Goal: Complete application form

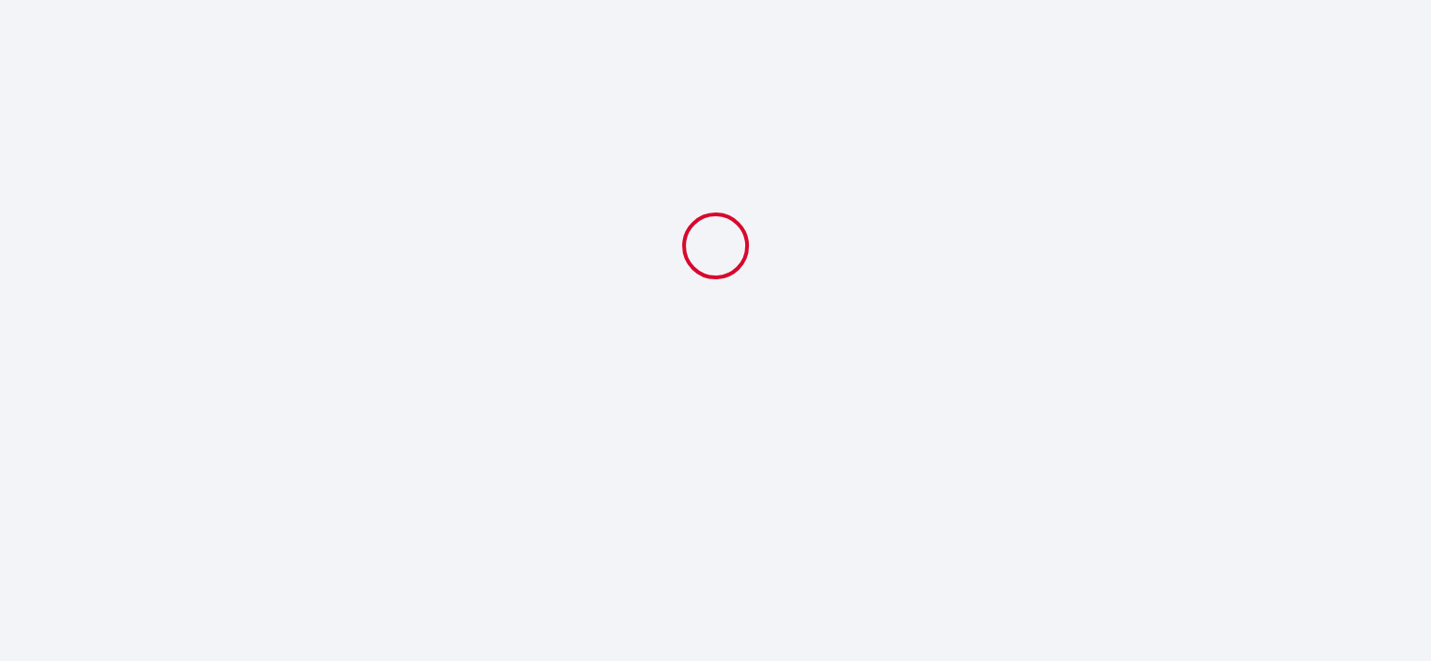
select select
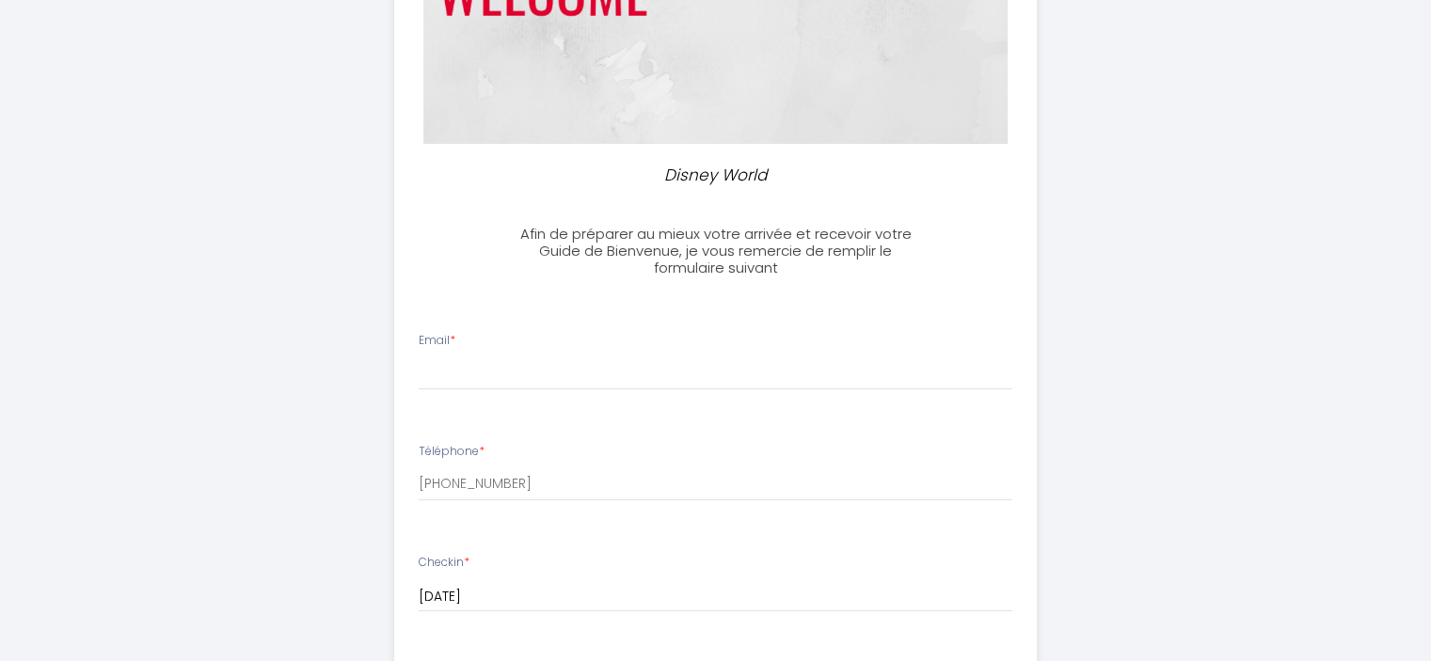
scroll to position [481, 0]
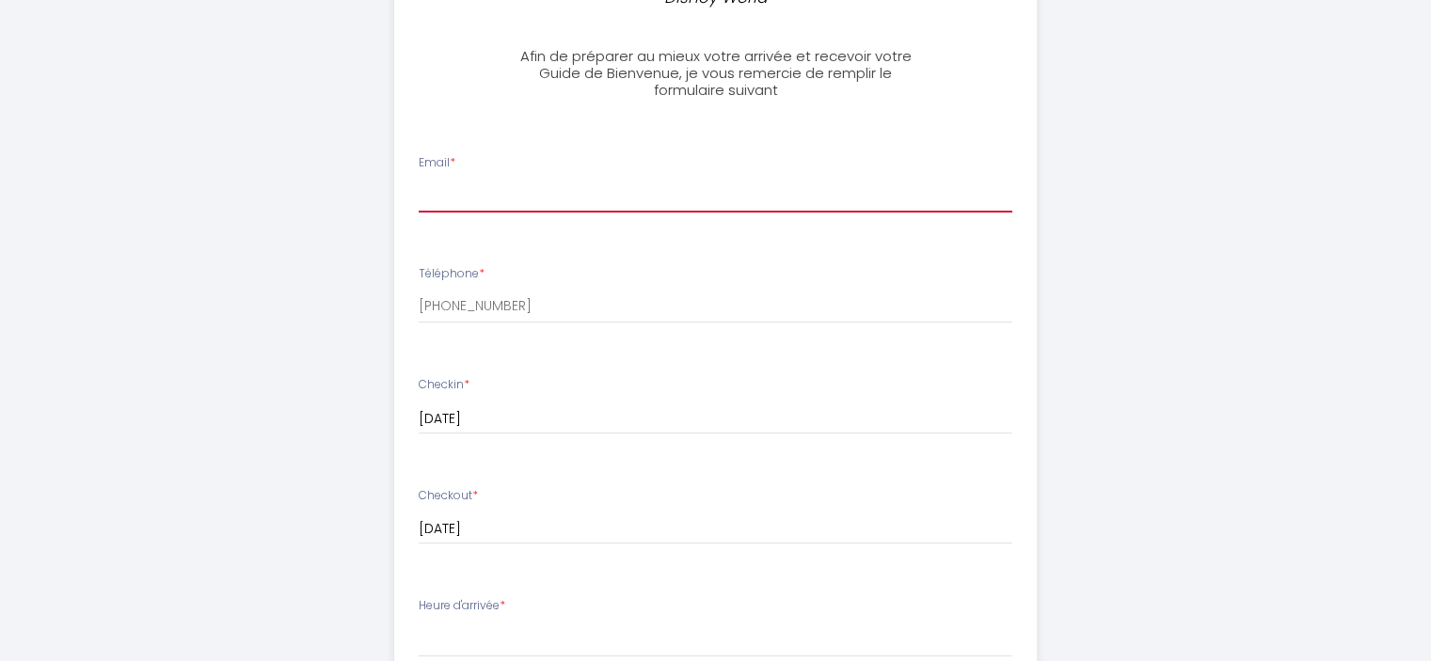
click at [514, 182] on input "Email *" at bounding box center [716, 196] width 594 height 34
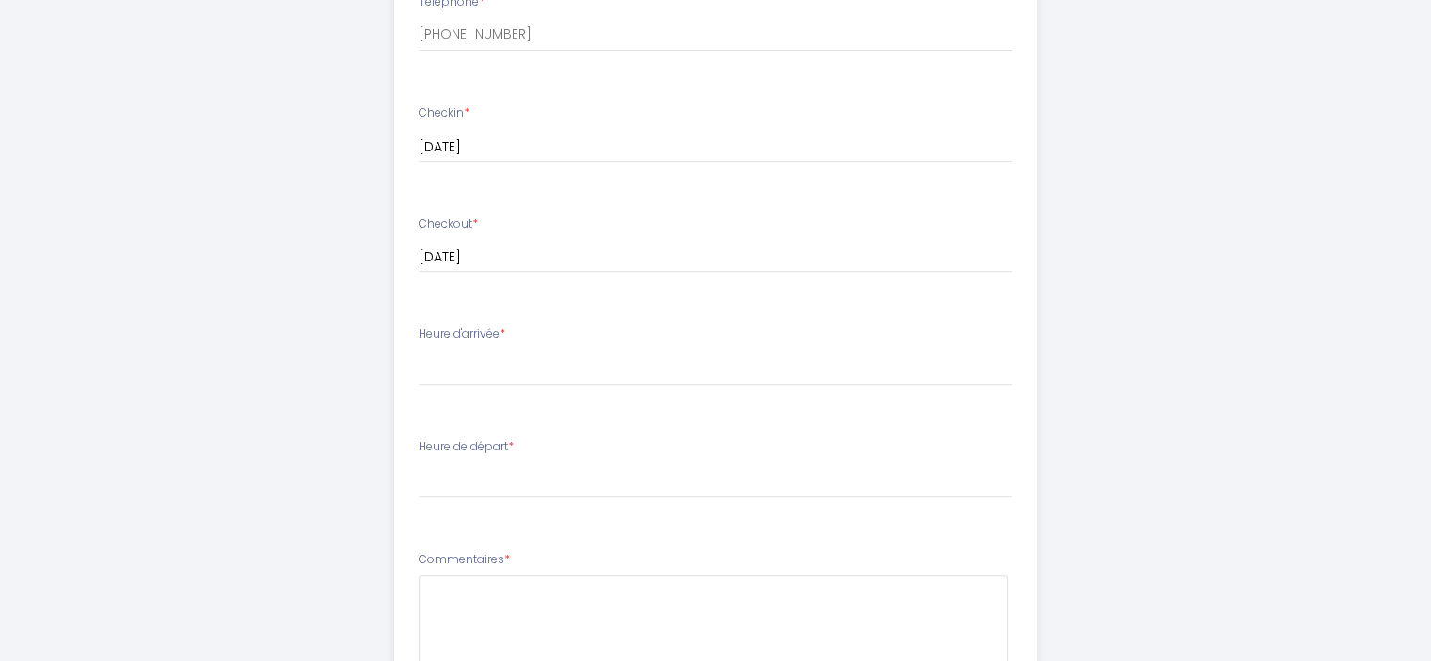
scroll to position [768, 0]
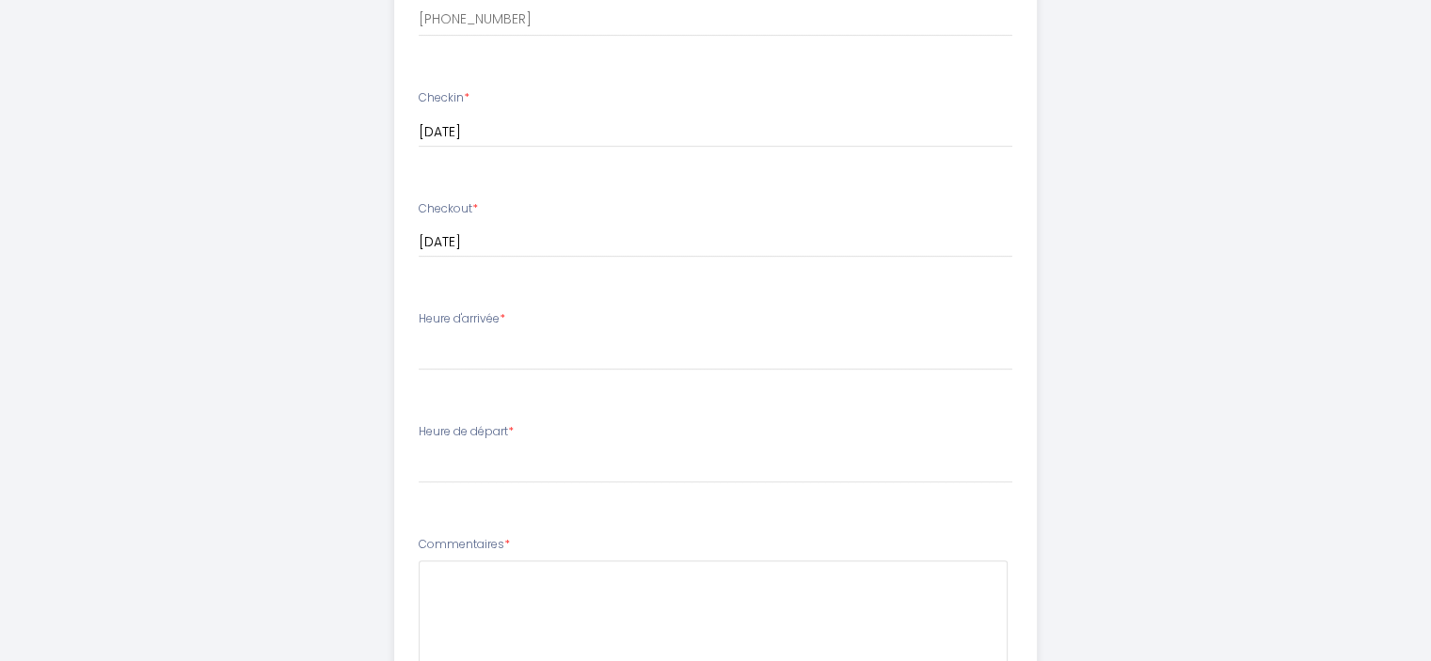
type input "[EMAIL_ADDRESS][DOMAIN_NAME]"
click at [469, 357] on select "15:00 15:30 16:00 16:30 17:00 17:30 18:00 18:30 19:00 19:30 20:00 20:30 21:00 2…" at bounding box center [716, 353] width 594 height 36
select select "21:30"
click at [419, 335] on select "15:00 15:30 16:00 16:30 17:00 17:30 18:00 18:30 19:00 19:30 20:00 20:30 21:00 2…" at bounding box center [716, 353] width 594 height 36
click at [470, 445] on div "Heure de départ * 00:00 00:30 01:00 01:30 02:00 02:30 03:00 03:30 04:00 04:30 0…" at bounding box center [716, 453] width 594 height 60
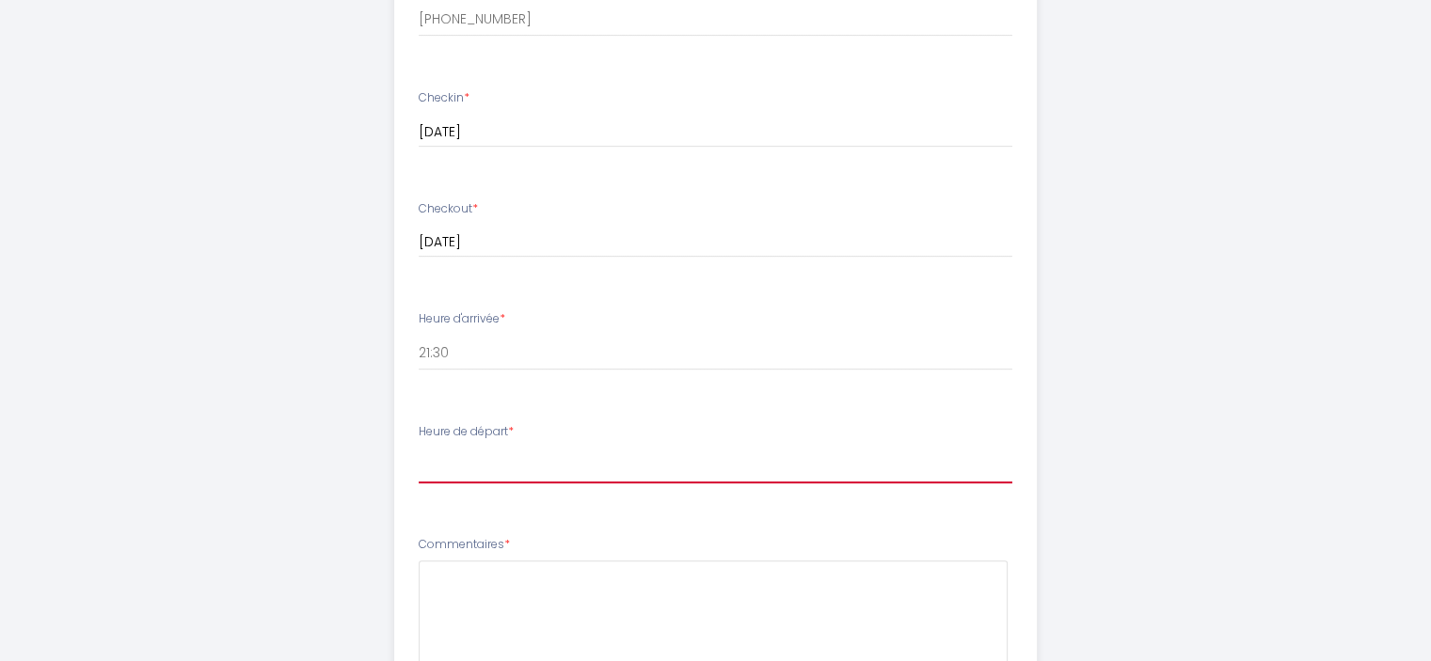
click at [527, 466] on select "00:00 00:30 01:00 01:30 02:00 02:30 03:00 03:30 04:00 04:30 05:00 05:30 06:00 0…" at bounding box center [716, 466] width 594 height 36
select select "11:00"
click at [419, 448] on select "00:00 00:30 01:00 01:30 02:00 02:30 03:00 03:30 04:00 04:30 05:00 05:30 06:00 0…" at bounding box center [716, 466] width 594 height 36
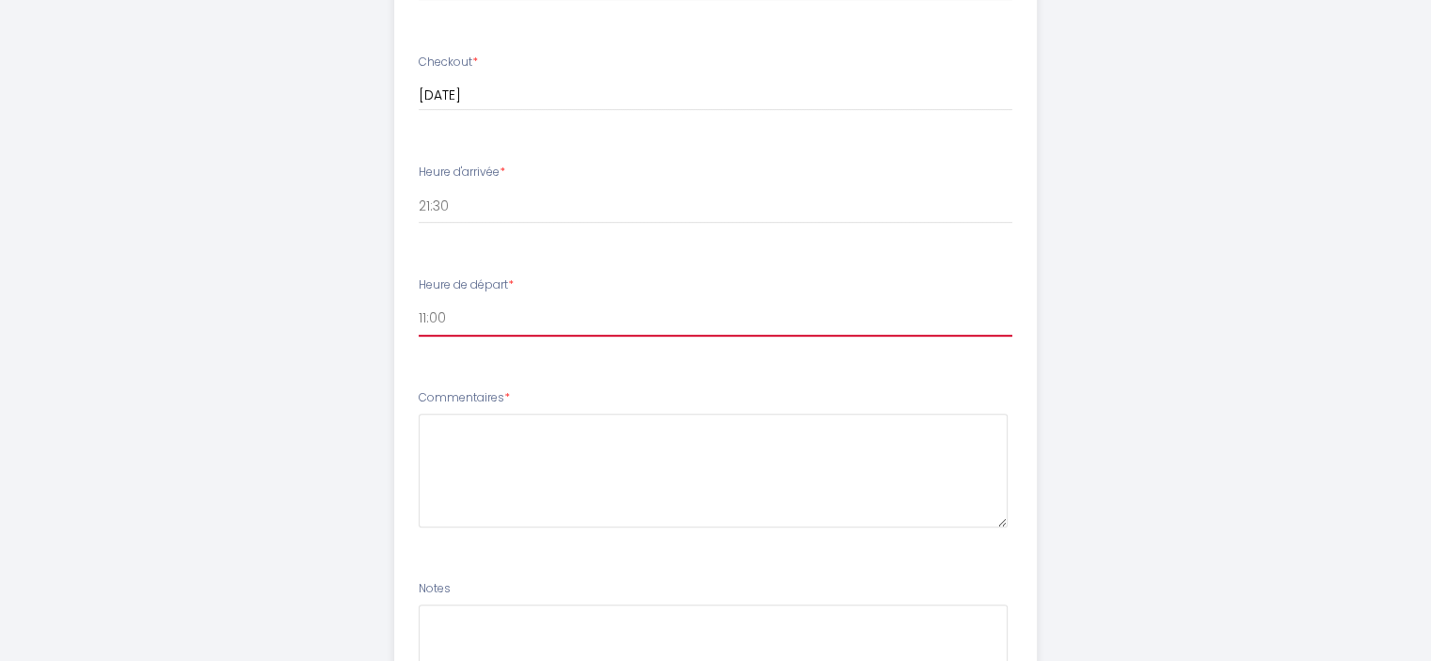
scroll to position [918, 0]
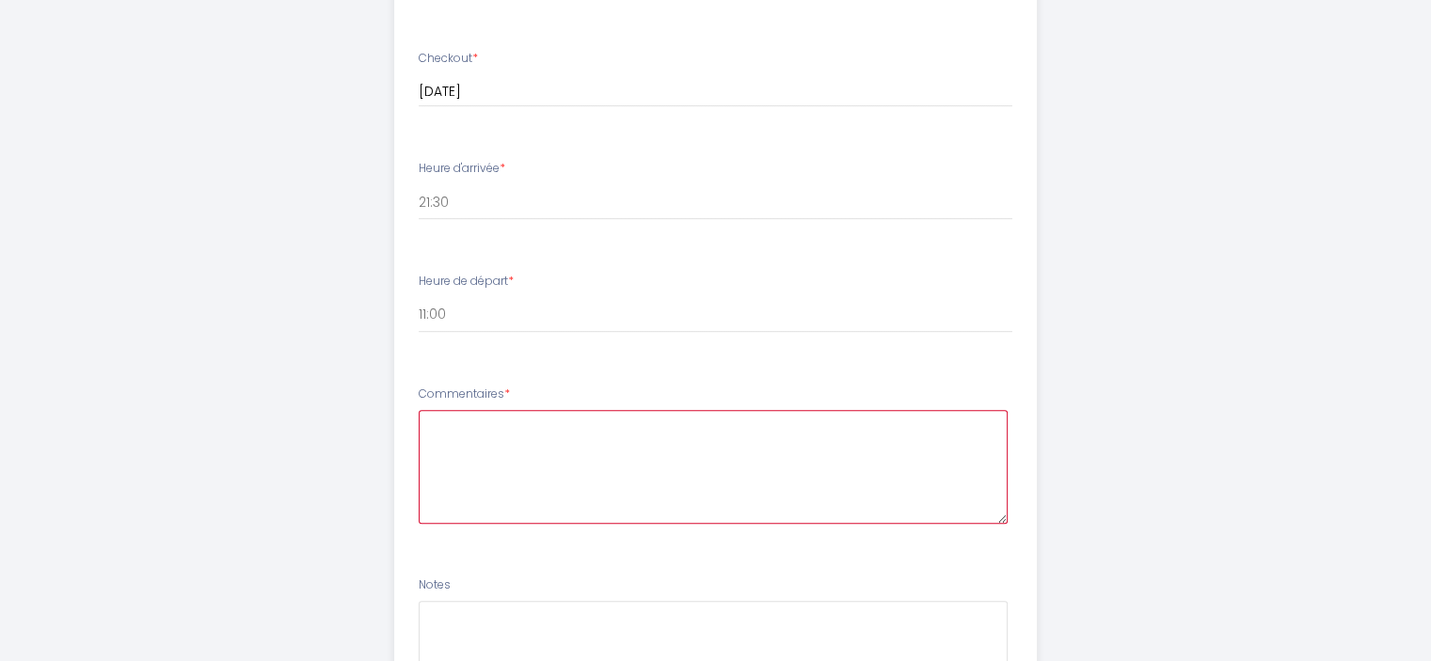
click at [538, 436] on textarea at bounding box center [713, 467] width 589 height 114
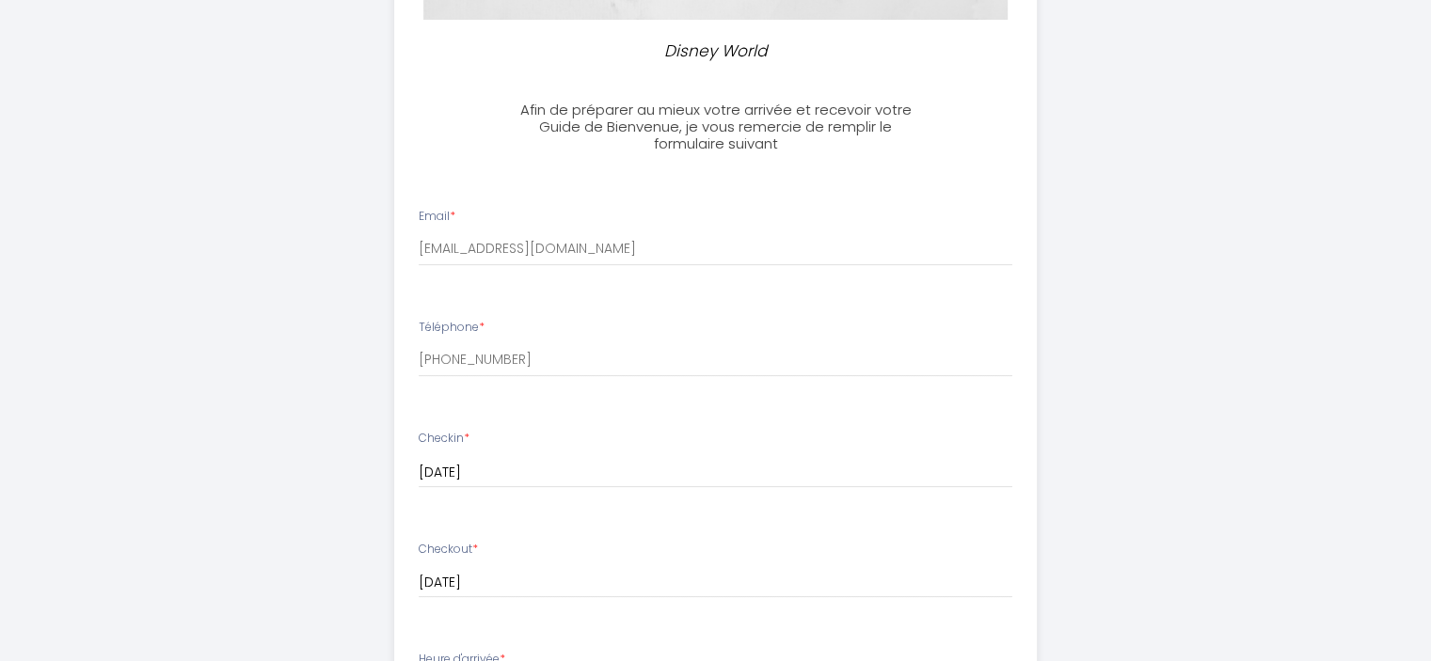
scroll to position [425, 0]
type textarea "Notre heure d'arrivée sera approximativement entre 20h30 et 21h30. Notre heure …"
click at [695, 397] on li "Téléphone * [PHONE_NUMBER]" at bounding box center [715, 360] width 641 height 100
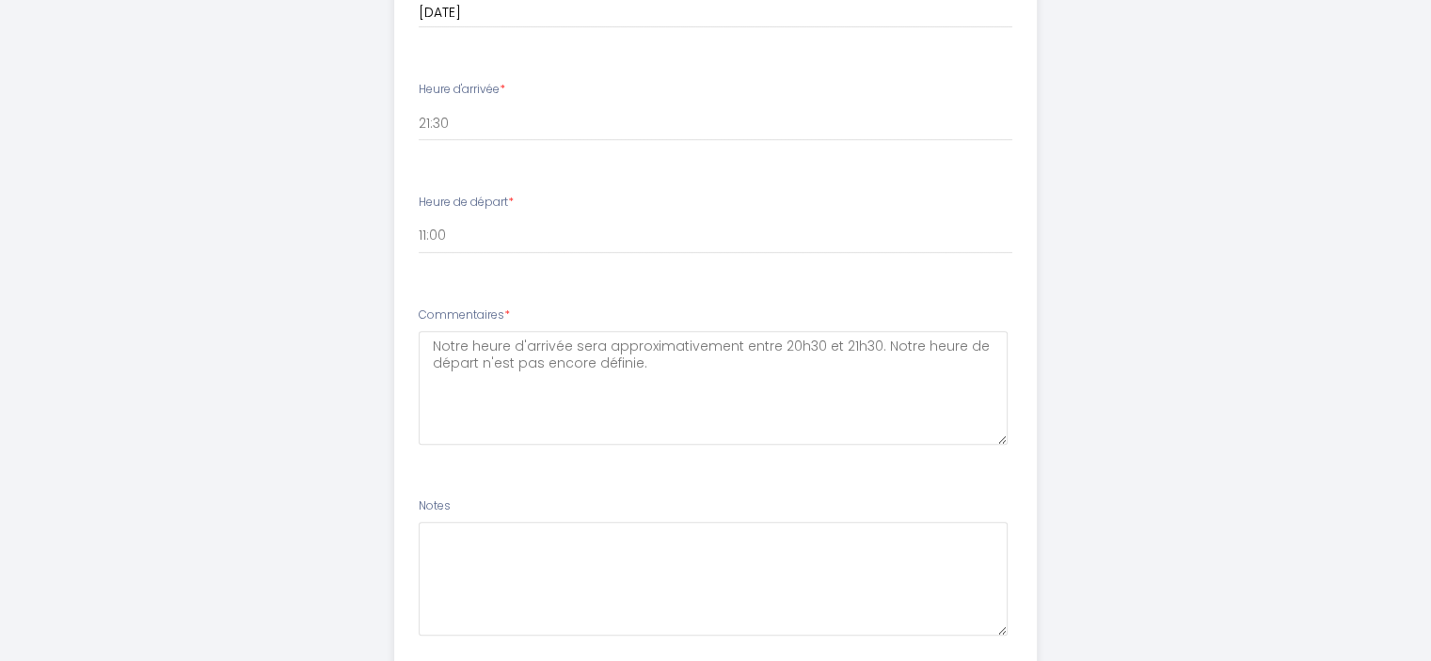
scroll to position [1130, 0]
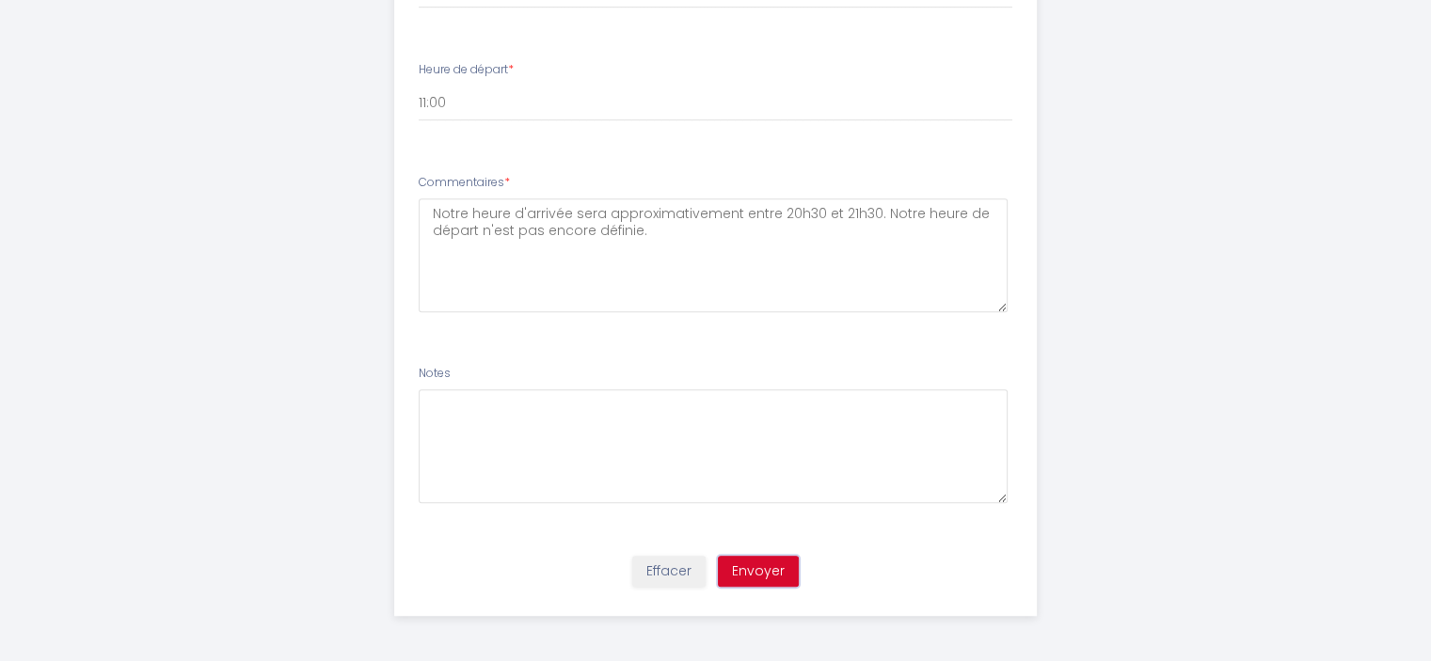
click at [757, 564] on button "Envoyer" at bounding box center [758, 572] width 81 height 32
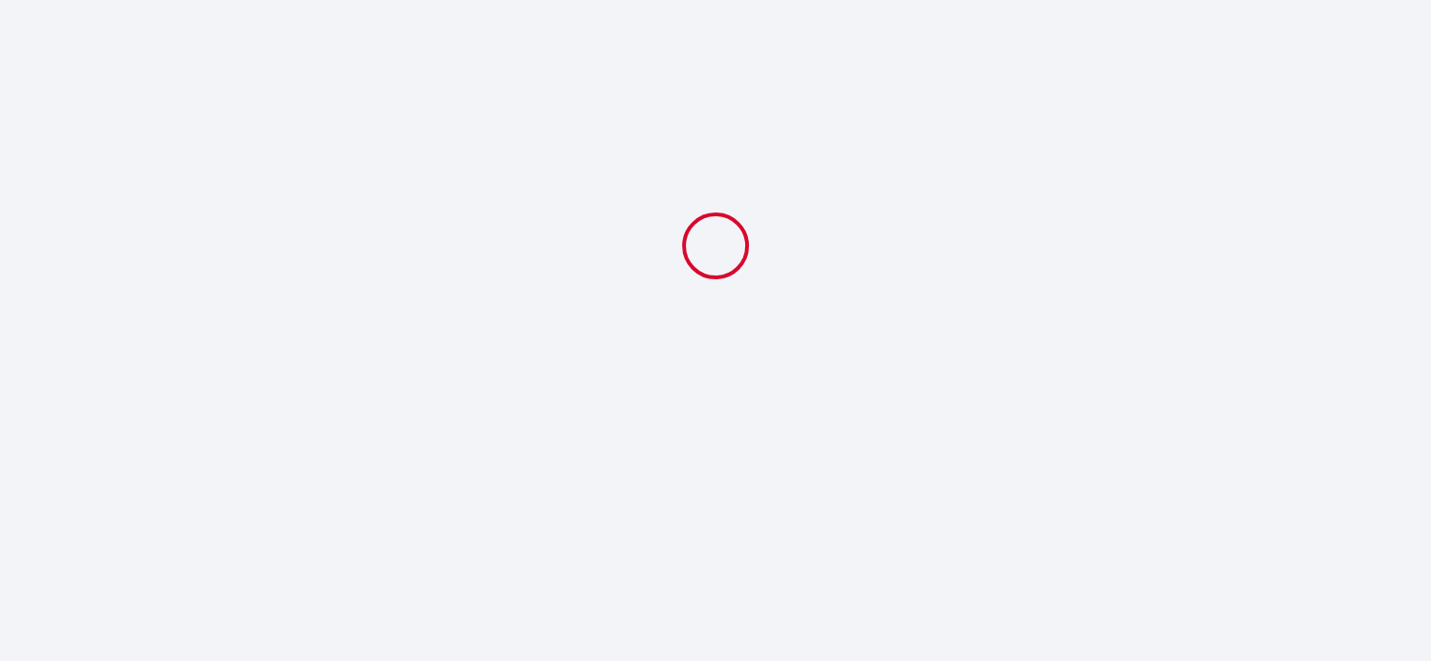
scroll to position [0, 0]
select select "21:30"
select select "11:00"
